Goal: Task Accomplishment & Management: Complete application form

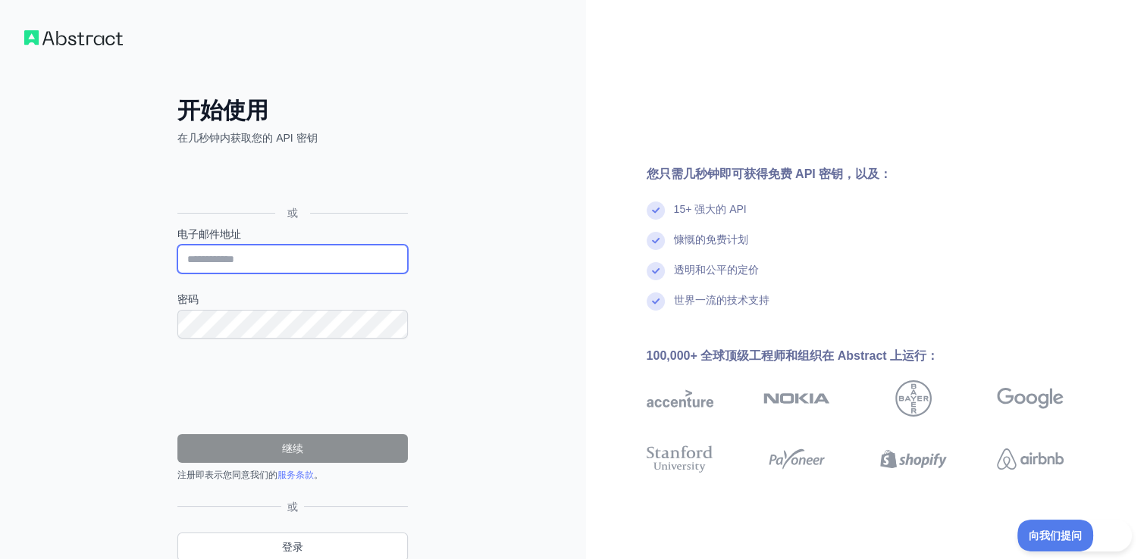
click at [249, 256] on input "电子邮件地址" at bounding box center [292, 259] width 230 height 29
click at [449, 227] on div "开始使用 在几秒钟内获取您的 API 密钥 或 电子邮件地址 密码 继续 注册即表示您同意我们的 服务条款 。 Please try again We've …" at bounding box center [293, 311] width 586 height 622
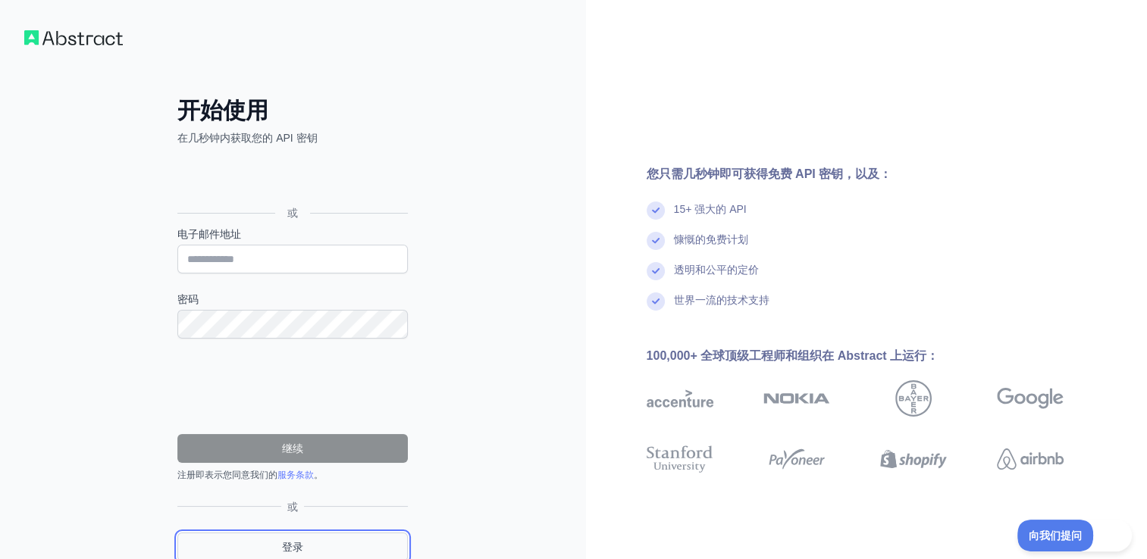
click at [291, 547] on link "登录" at bounding box center [292, 547] width 230 height 29
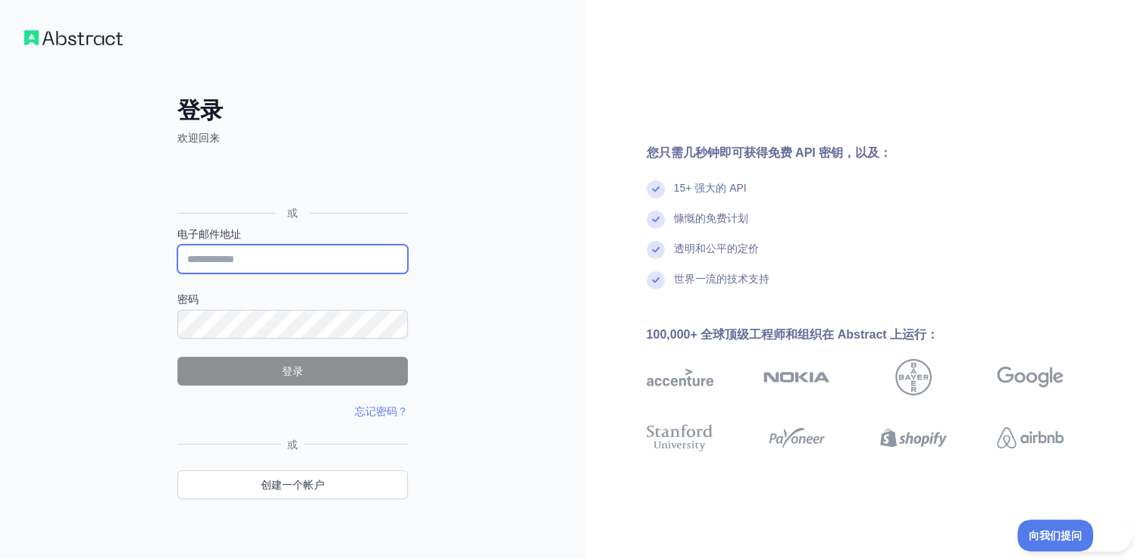
click at [271, 259] on input "电子邮件地址" at bounding box center [292, 259] width 230 height 29
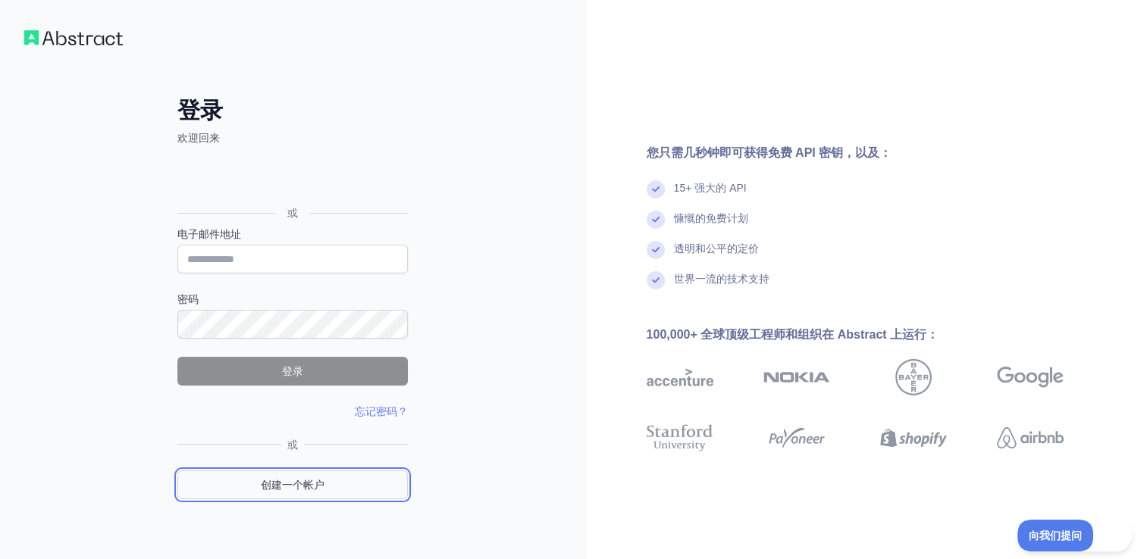
click at [296, 485] on link "创建一个帐户" at bounding box center [292, 485] width 230 height 29
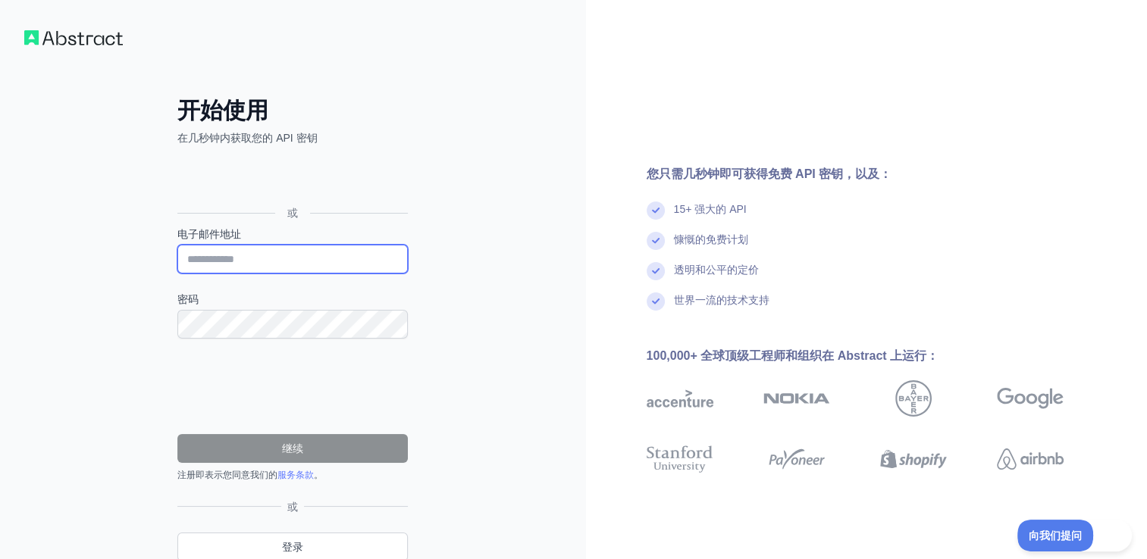
click at [272, 262] on input "电子邮件地址" at bounding box center [292, 259] width 230 height 29
type input "**********"
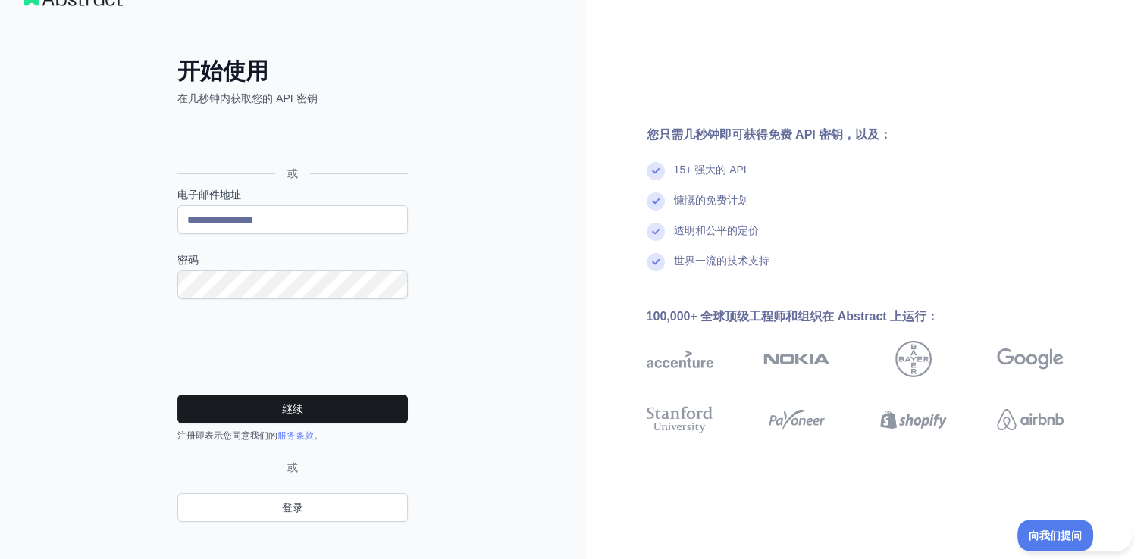
scroll to position [61, 0]
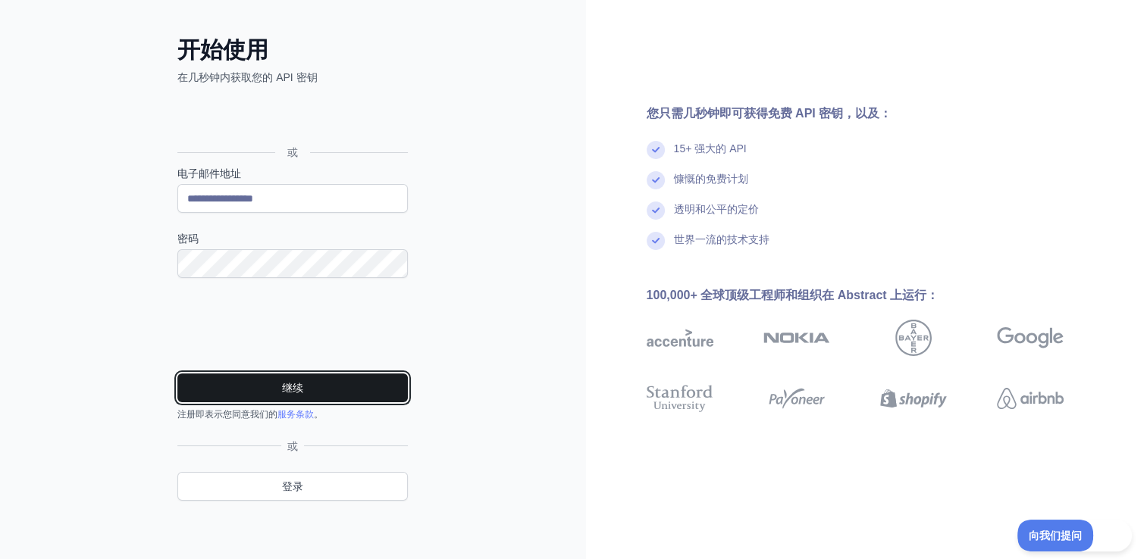
click at [324, 387] on button "继续" at bounding box center [292, 388] width 230 height 29
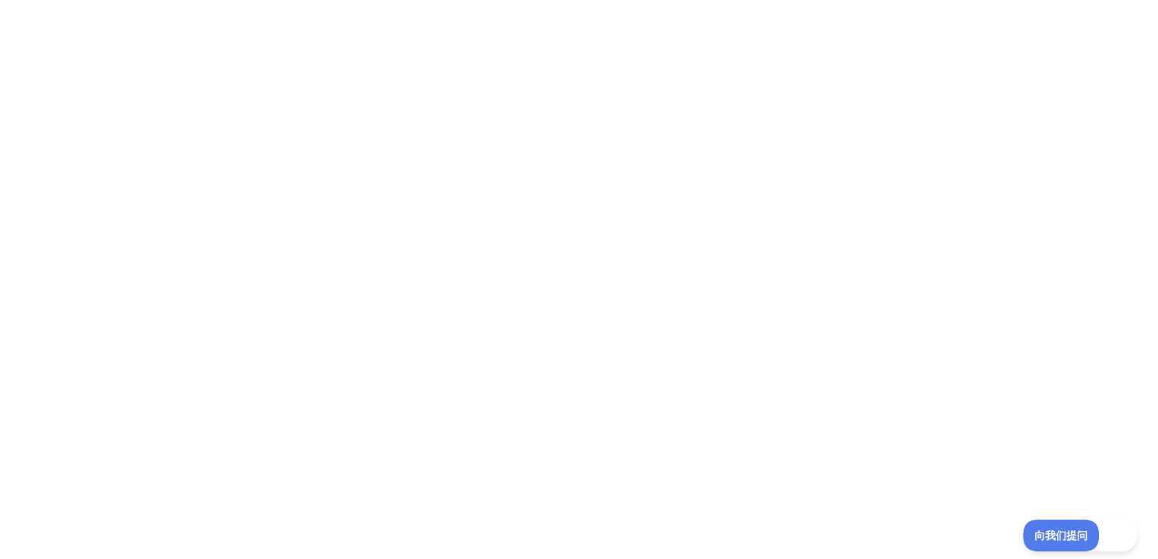
scroll to position [0, 0]
click at [643, 202] on div at bounding box center [579, 279] width 1158 height 559
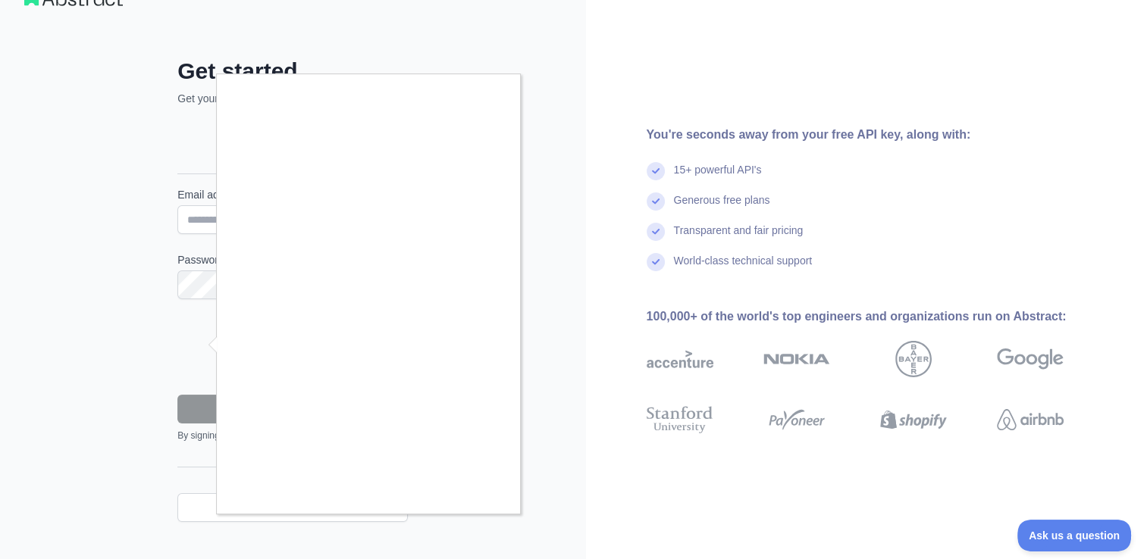
scroll to position [61, 0]
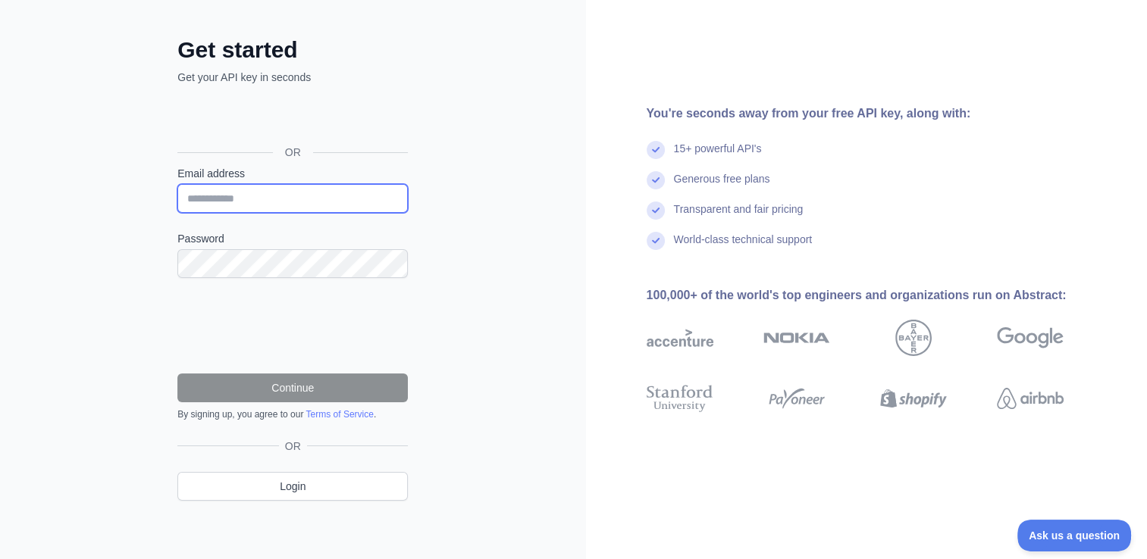
type input "**********"
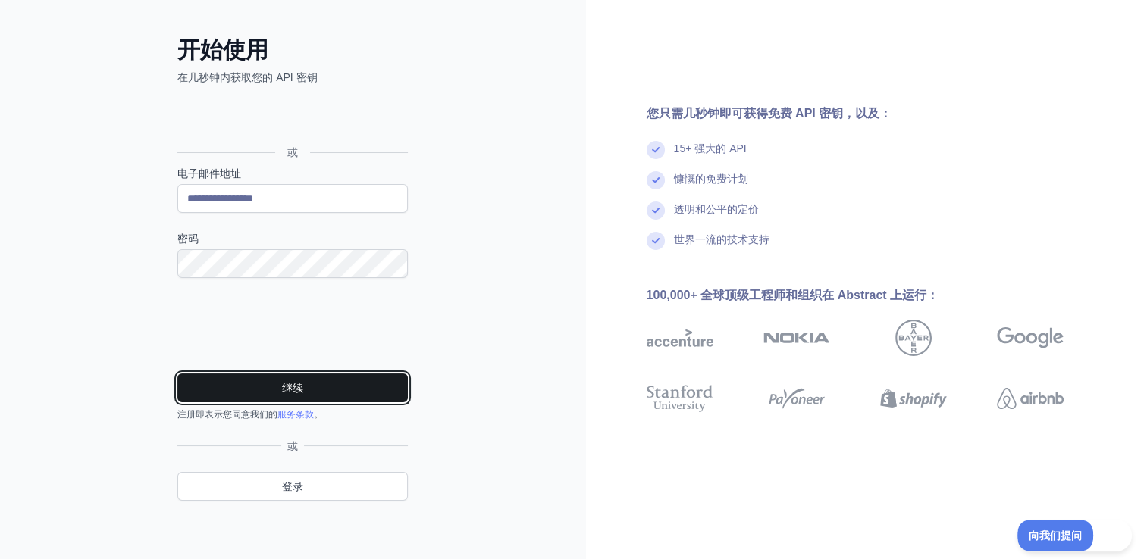
click at [309, 386] on button "继续" at bounding box center [292, 388] width 230 height 29
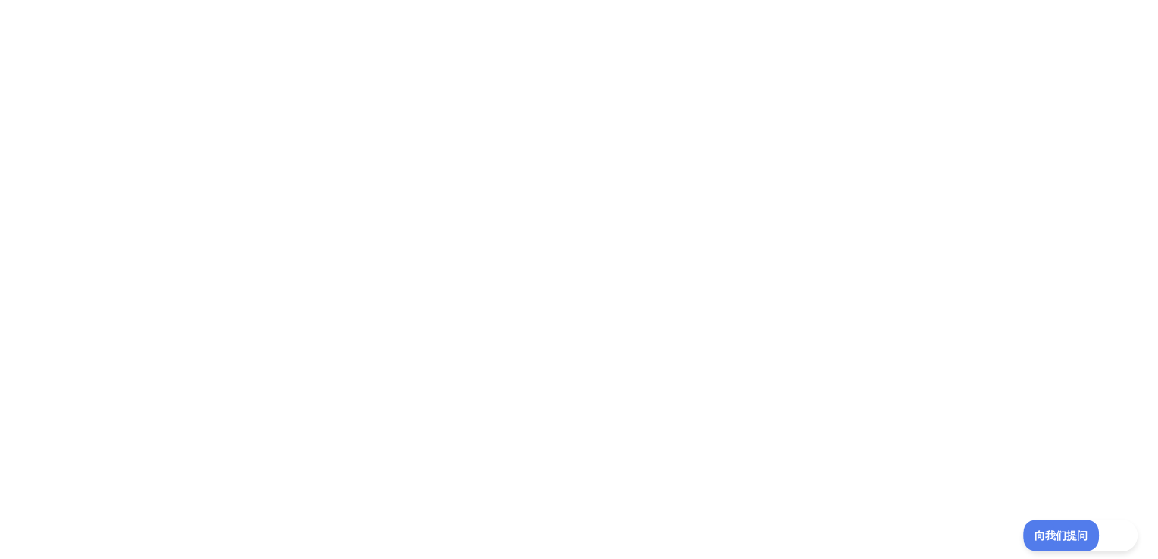
scroll to position [0, 0]
click at [427, 201] on div at bounding box center [579, 279] width 1158 height 559
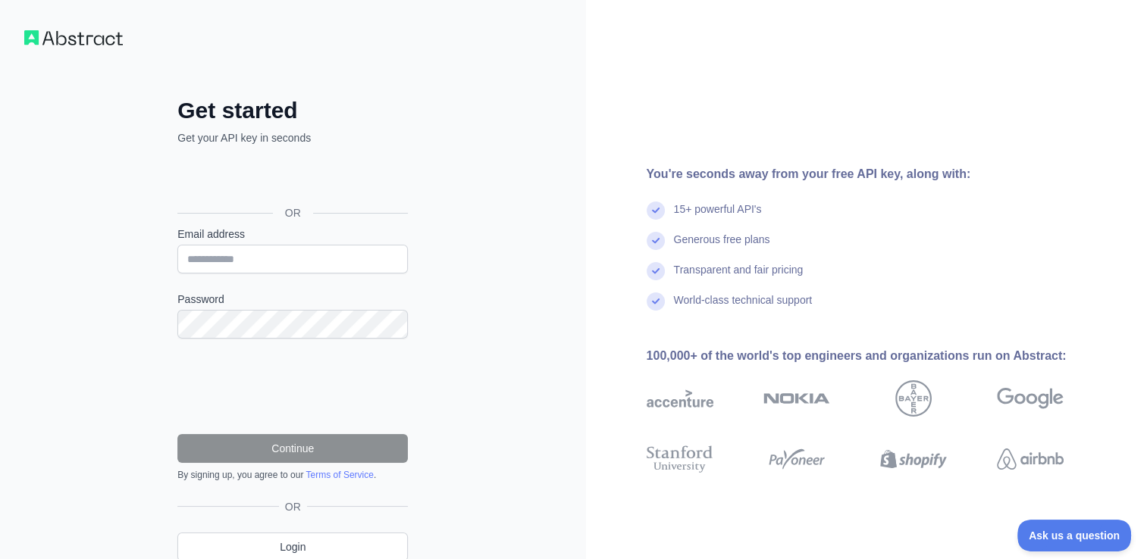
scroll to position [61, 0]
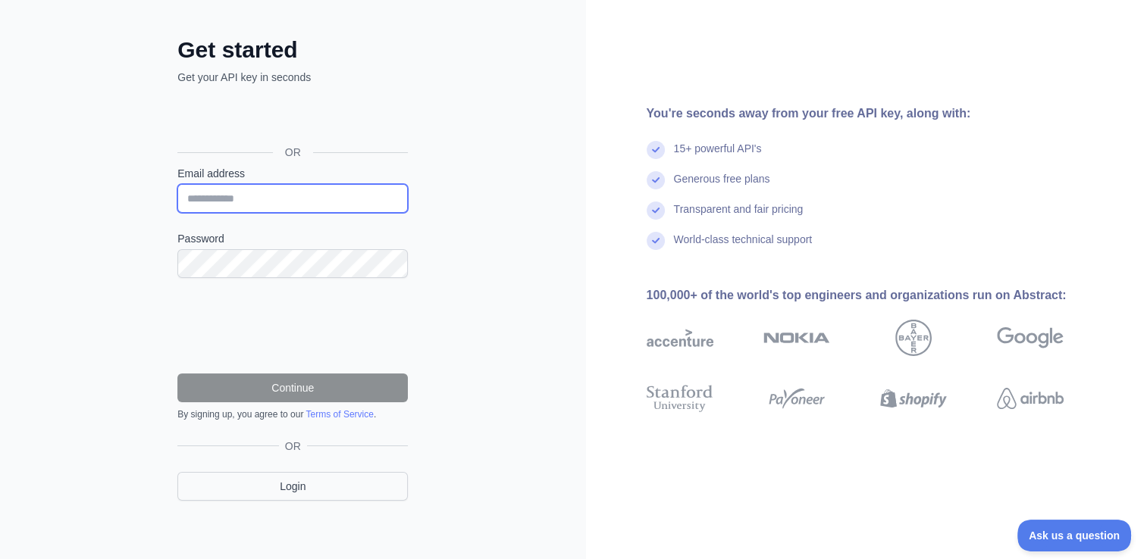
type input "**********"
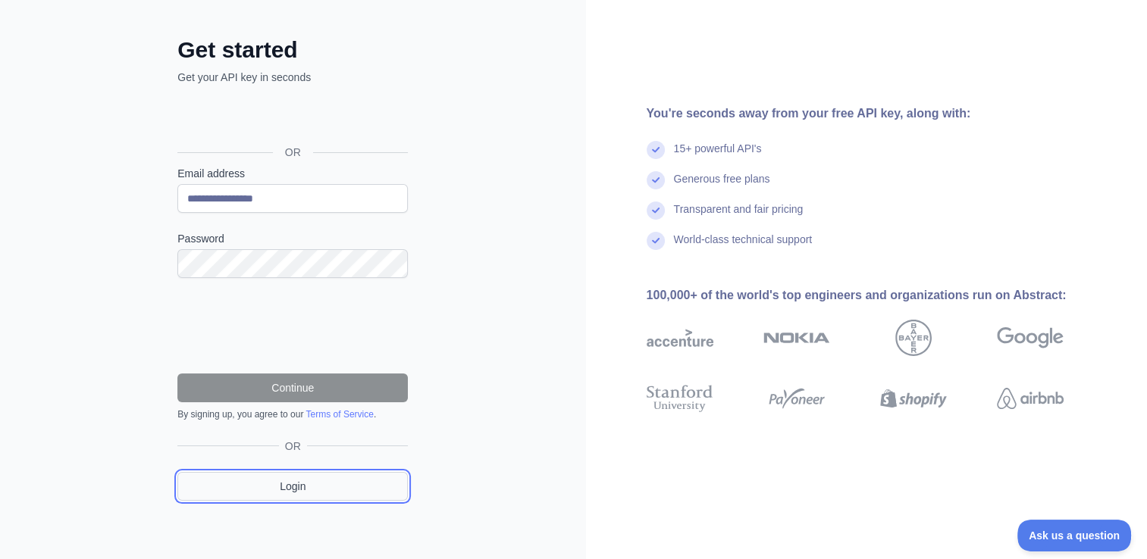
click at [317, 485] on link "Login" at bounding box center [292, 486] width 230 height 29
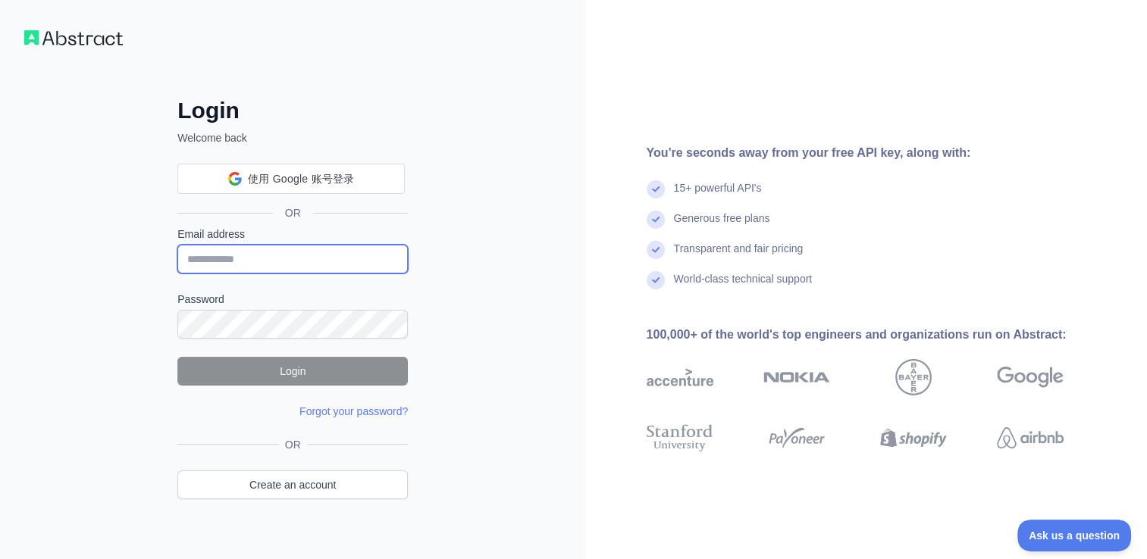
type input "**********"
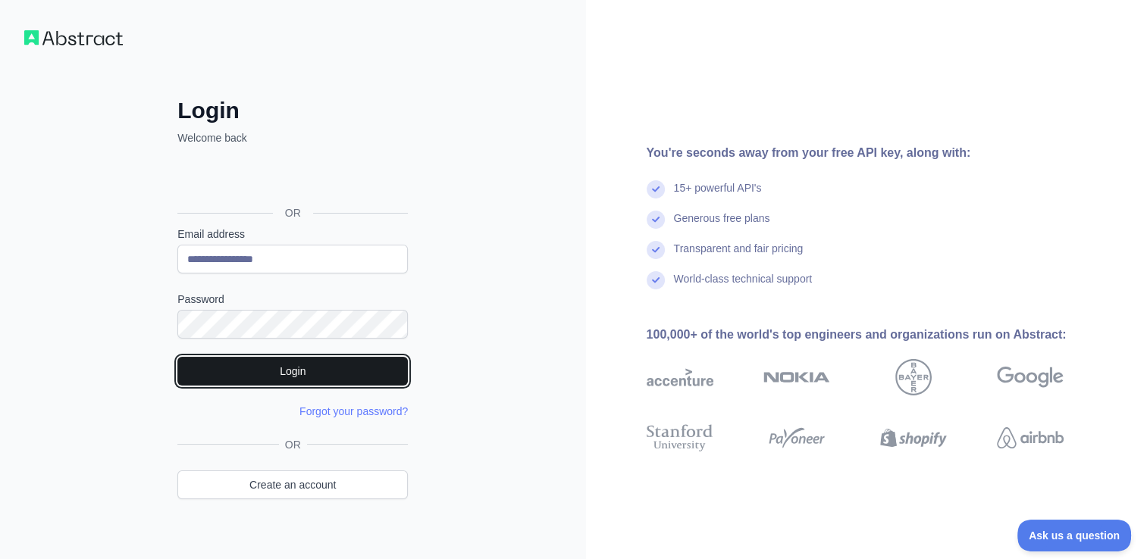
click at [295, 371] on button "Login" at bounding box center [292, 371] width 230 height 29
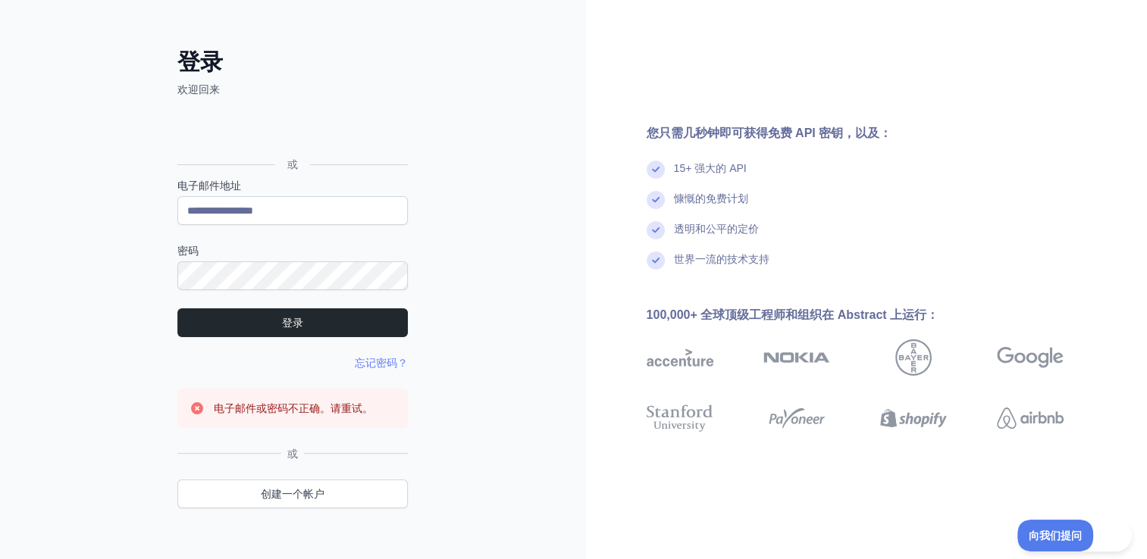
scroll to position [74, 0]
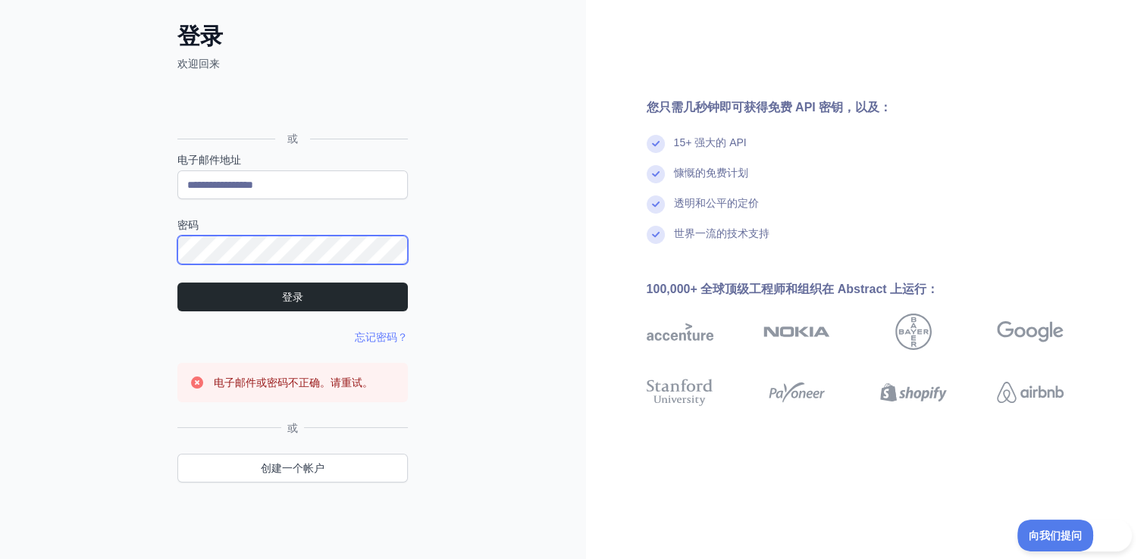
click at [0, 229] on html "**********" at bounding box center [573, 205] width 1147 height 559
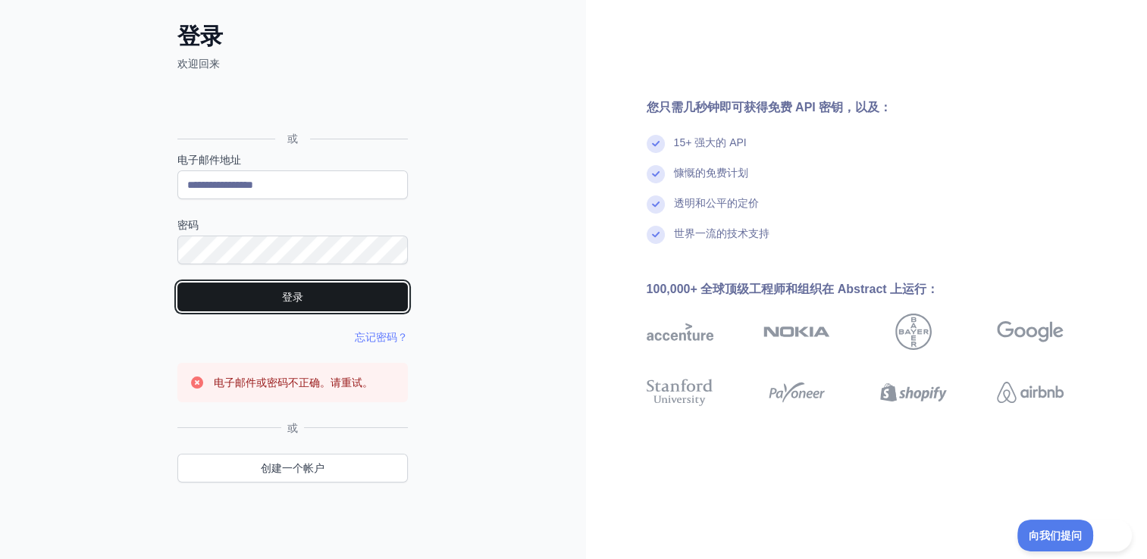
click at [300, 290] on button "登录" at bounding box center [292, 297] width 230 height 29
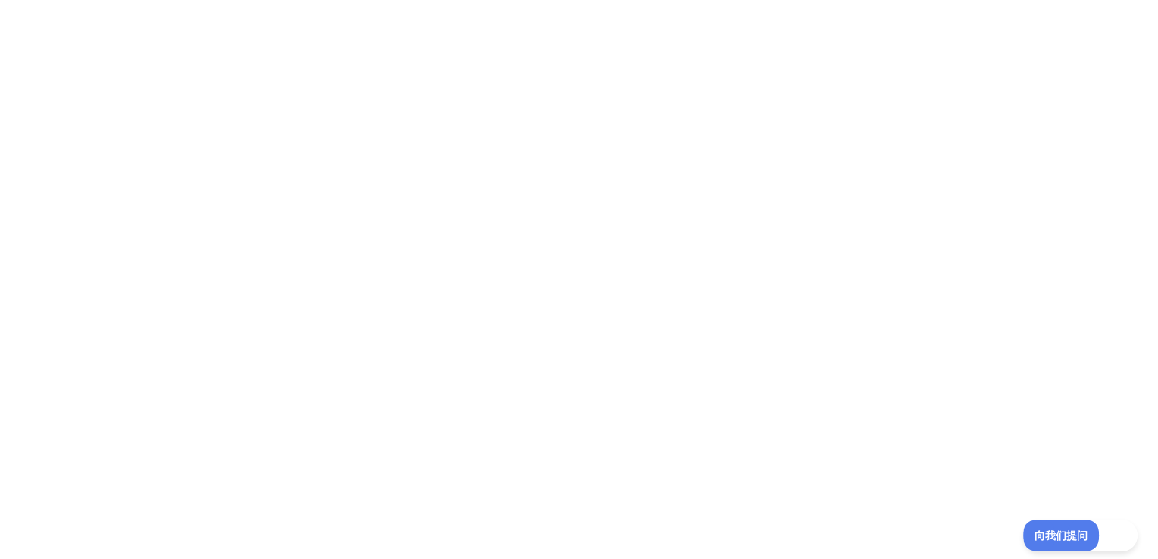
scroll to position [0, 0]
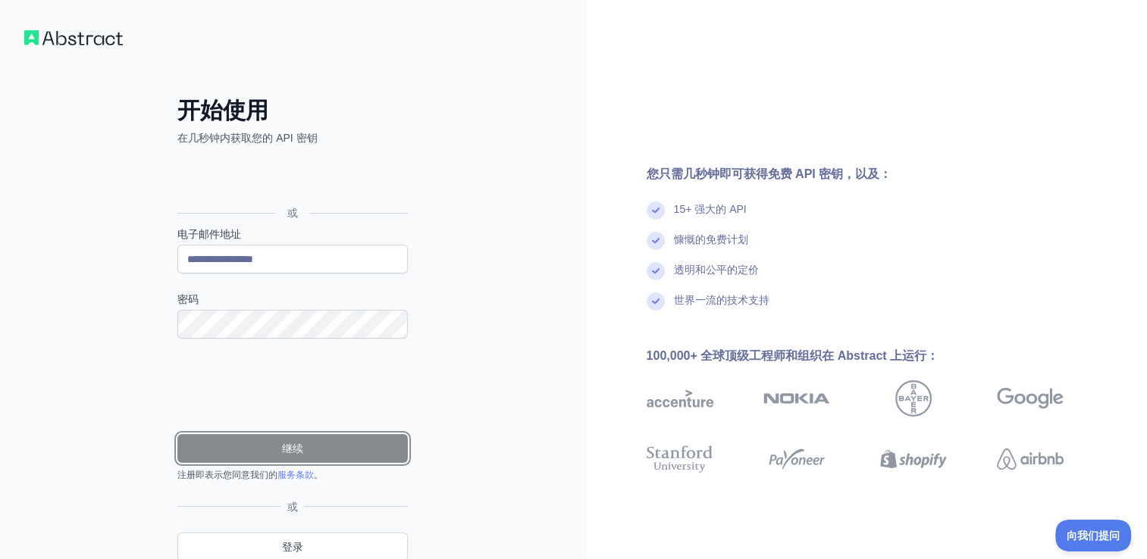
click at [305, 448] on button "继续" at bounding box center [292, 448] width 230 height 29
